Goal: Task Accomplishment & Management: Use online tool/utility

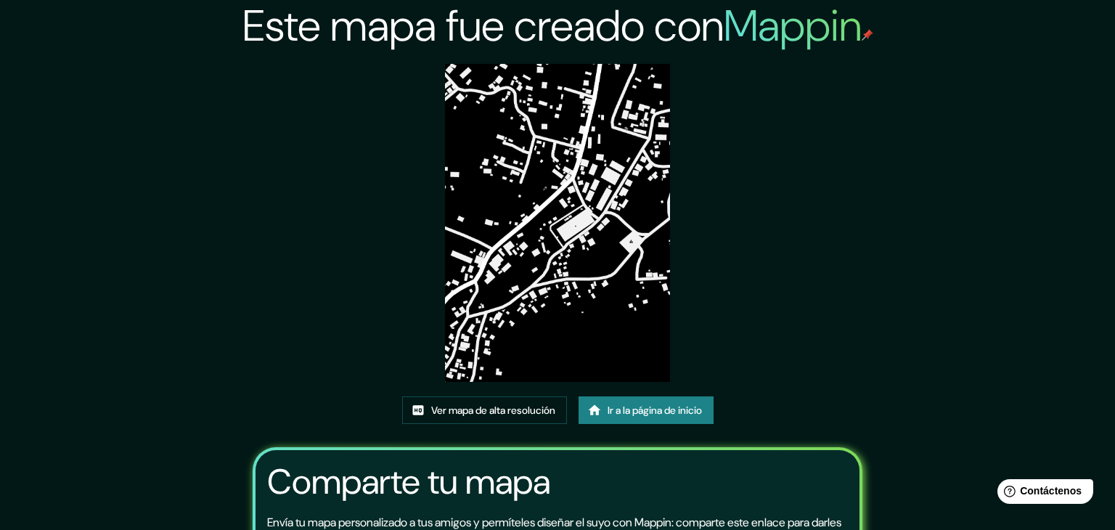
click at [598, 403] on icon at bounding box center [594, 410] width 15 height 15
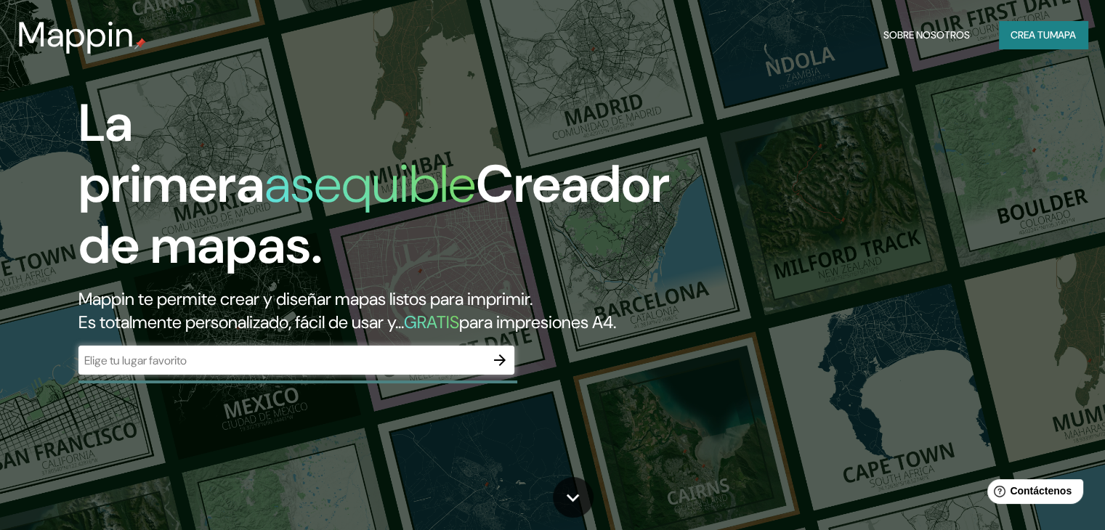
click at [500, 378] on div "​" at bounding box center [296, 362] width 436 height 32
click at [497, 369] on icon "button" at bounding box center [499, 359] width 17 height 17
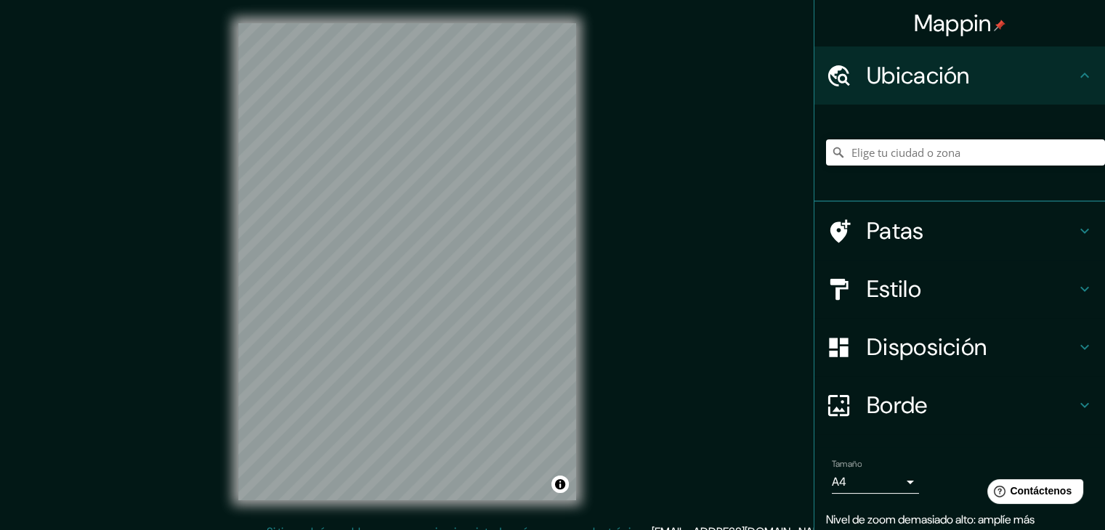
click at [692, 256] on div "Mappin Ubicación Patas Estilo Disposición Borde Elige un borde. Consejo : puede…" at bounding box center [552, 273] width 1105 height 547
drag, startPoint x: 434, startPoint y: 296, endPoint x: 425, endPoint y: 198, distance: 97.7
click at [425, 198] on div at bounding box center [421, 195] width 12 height 12
